Goal: Task Accomplishment & Management: Manage account settings

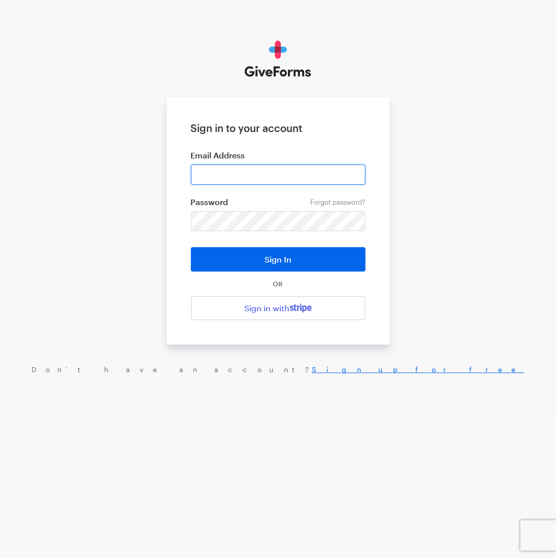
click at [239, 174] on input "email" at bounding box center [278, 175] width 175 height 20
paste input "[EMAIL_ADDRESS][DOMAIN_NAME]"
type input "[EMAIL_ADDRESS][DOMAIN_NAME]"
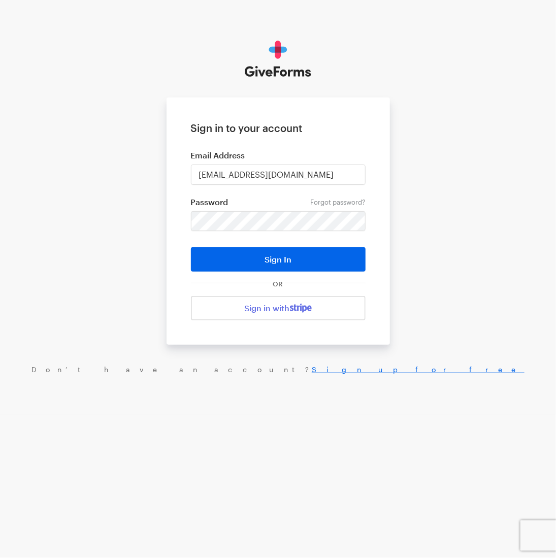
click at [207, 210] on form "Sign in to your account Email Address [EMAIL_ADDRESS][DOMAIN_NAME] Forgot passw…" at bounding box center [279, 221] width 224 height 247
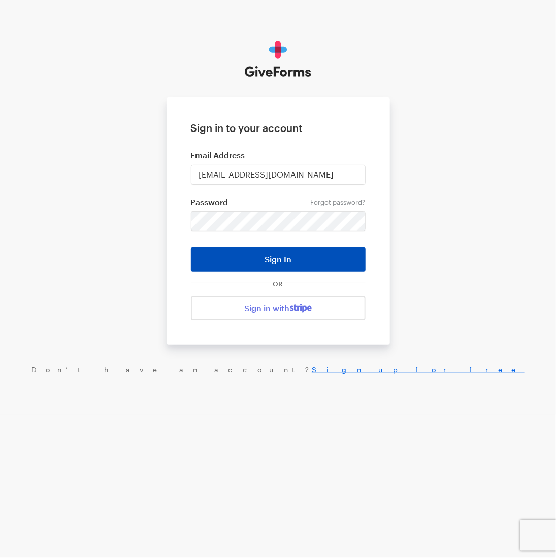
click at [264, 267] on button "Sign In" at bounding box center [278, 259] width 175 height 24
